Goal: Task Accomplishment & Management: Manage account settings

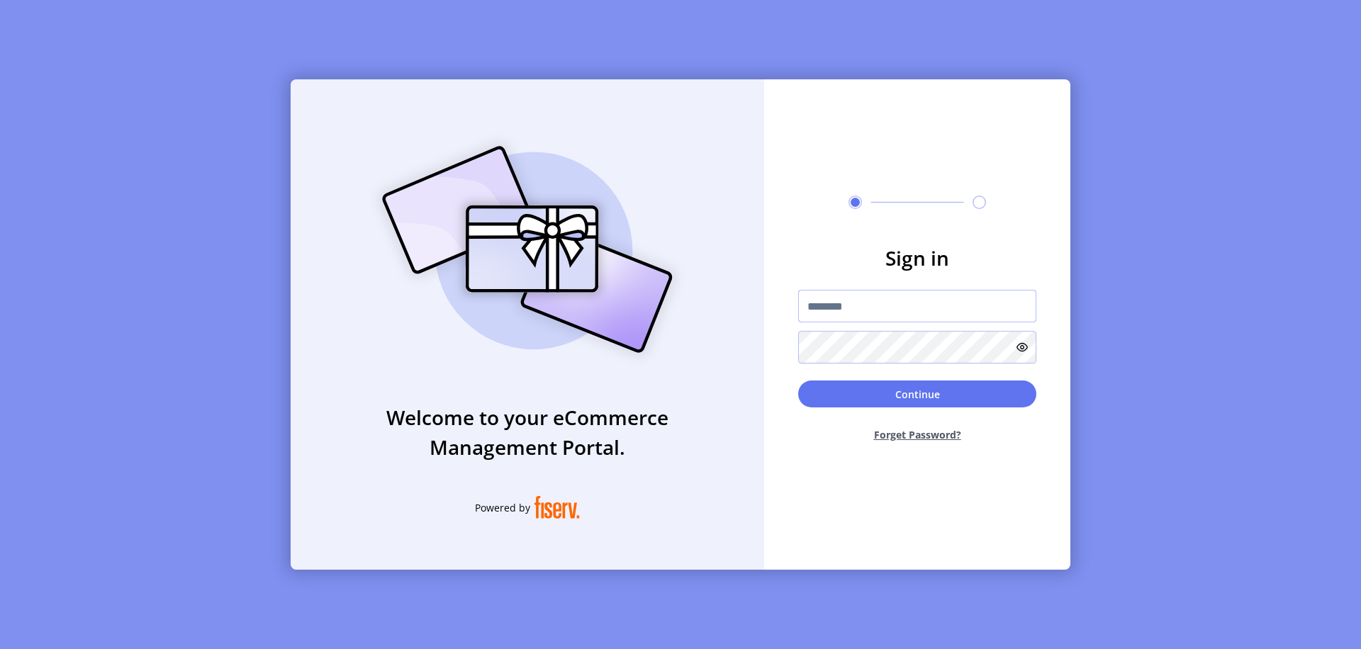
click at [917, 306] on input "text" at bounding box center [917, 306] width 238 height 33
type input "**********"
click at [917, 394] on button "Continue" at bounding box center [917, 394] width 238 height 27
